Goal: Find specific page/section: Find specific page/section

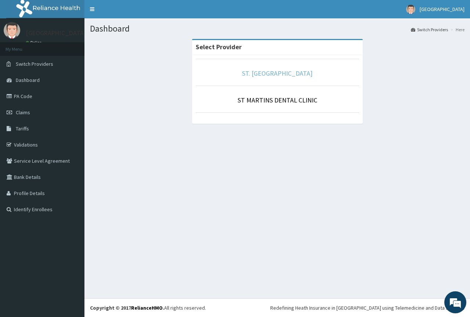
click at [278, 73] on link "ST. [GEOGRAPHIC_DATA]" at bounding box center [277, 73] width 71 height 8
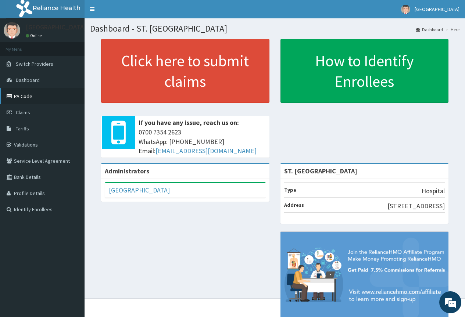
click at [24, 97] on link "PA Code" at bounding box center [42, 96] width 84 height 16
